Goal: Task Accomplishment & Management: Manage account settings

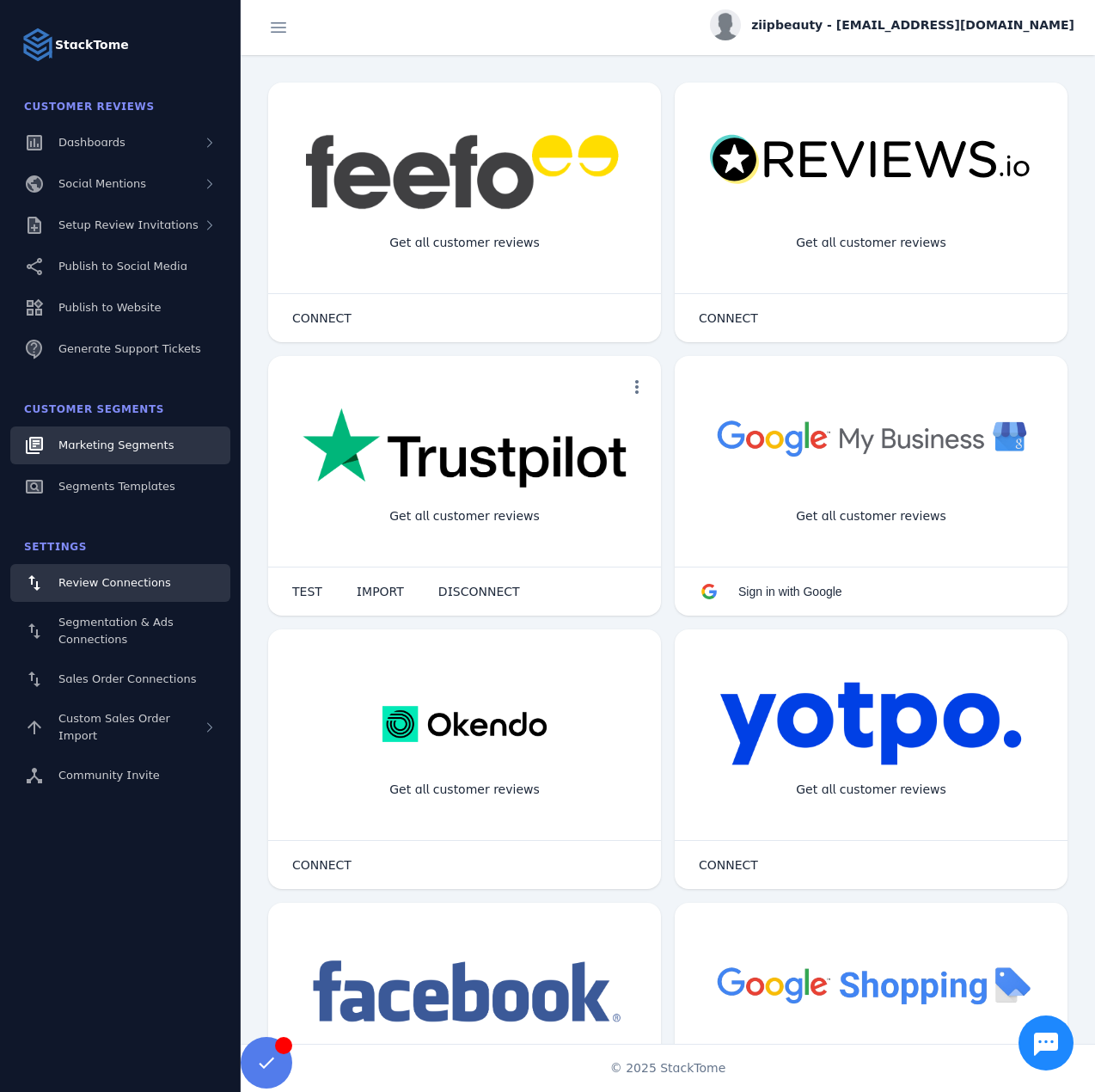
click at [135, 451] on span "Marketing Segments" at bounding box center [115, 445] width 115 height 13
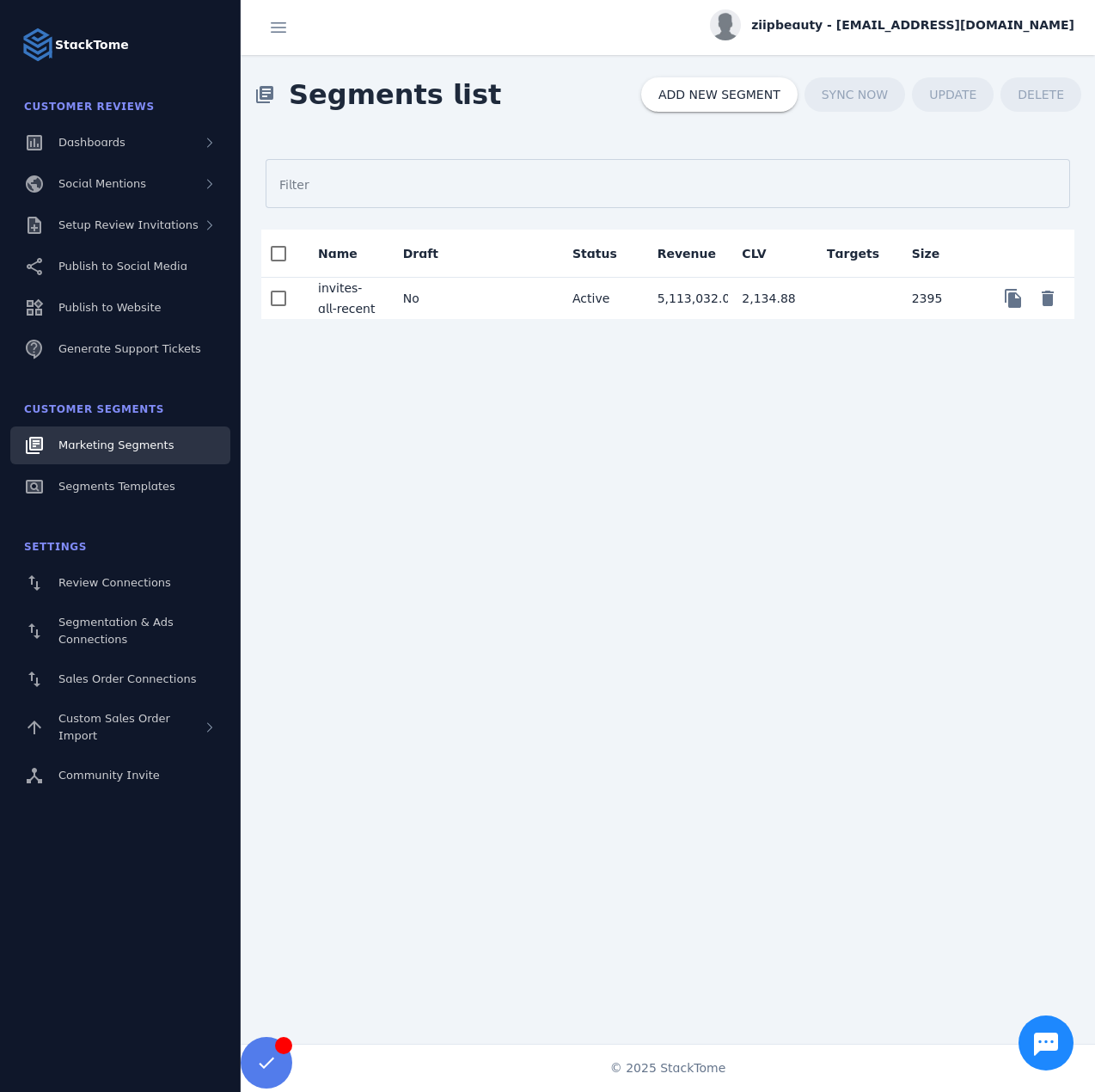
click at [487, 292] on mat-cell at bounding box center [517, 298] width 86 height 41
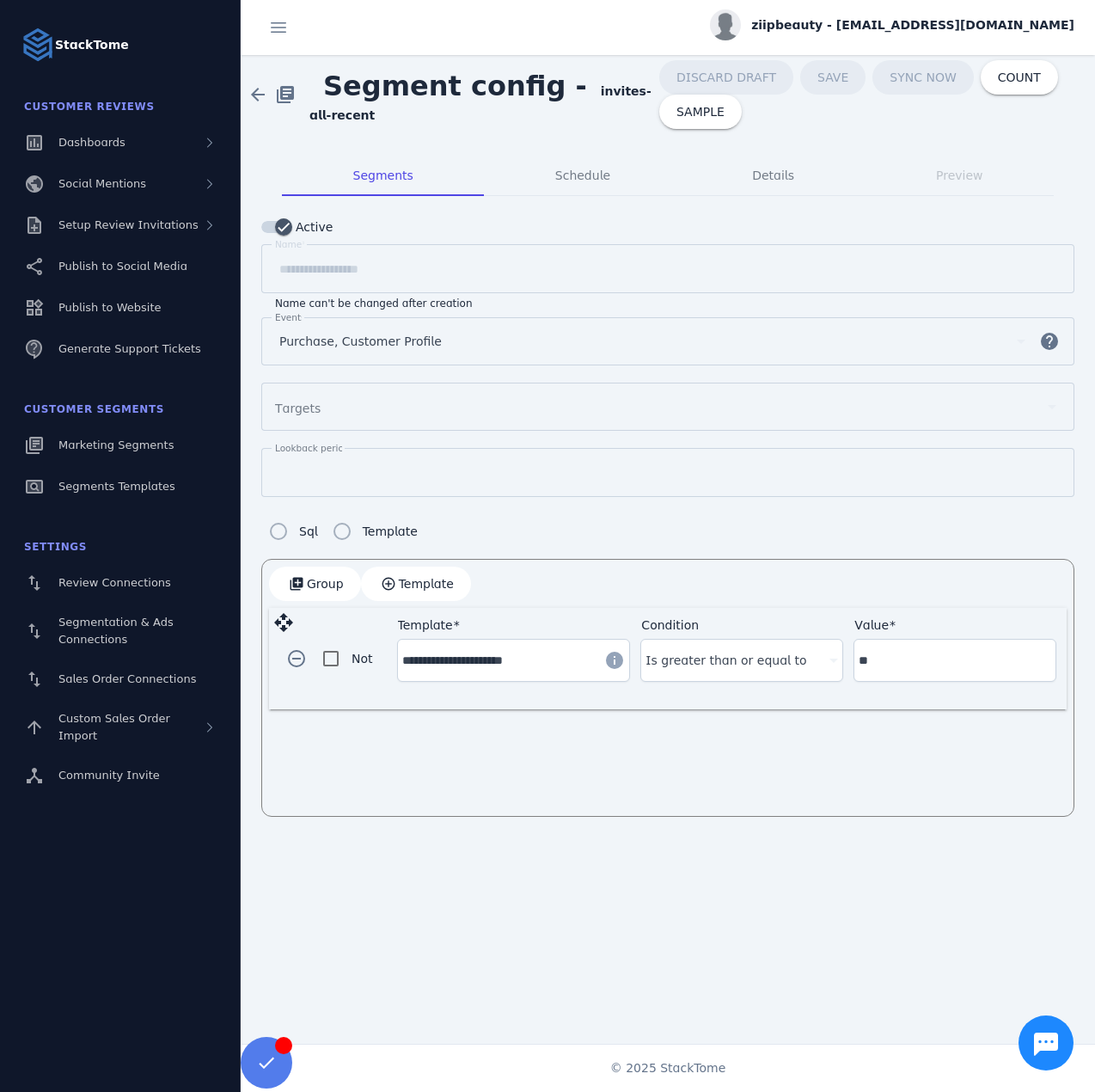
click at [929, 13] on div "ziipbeauty - cs_ziip@stacktome.com" at bounding box center [892, 25] width 365 height 30
click at [1000, 164] on span "Sign out" at bounding box center [1020, 165] width 50 height 21
